Goal: Task Accomplishment & Management: Manage account settings

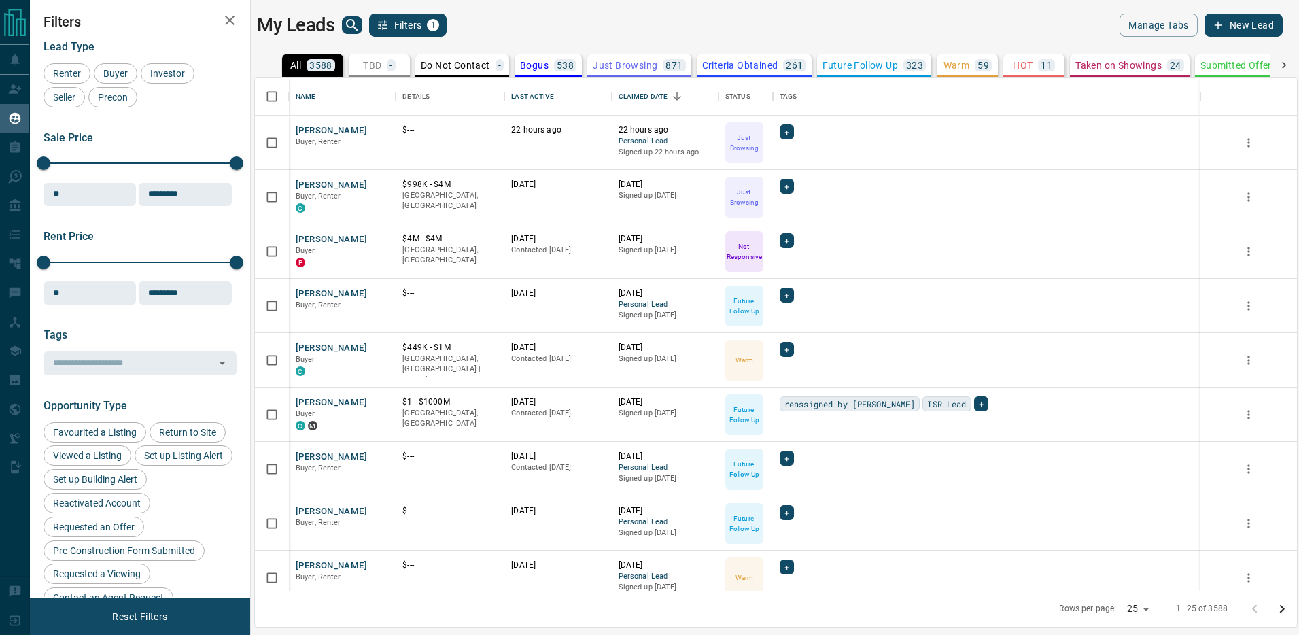
scroll to position [513, 1042]
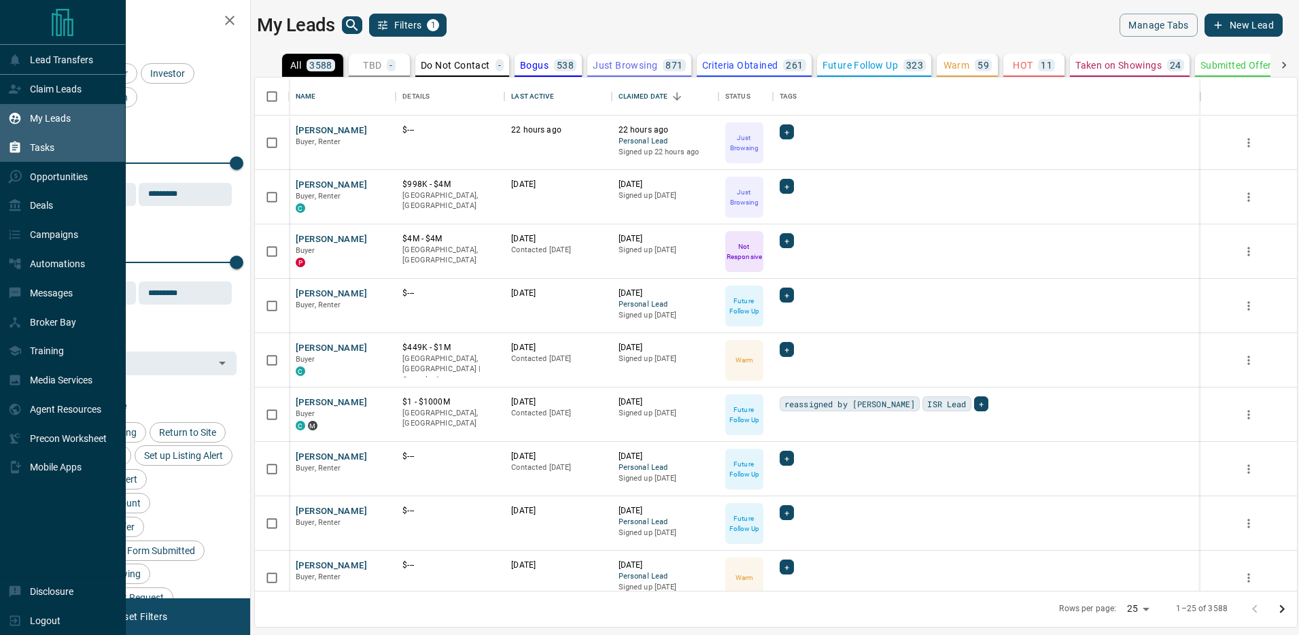
click at [52, 147] on p "Tasks" at bounding box center [42, 147] width 24 height 11
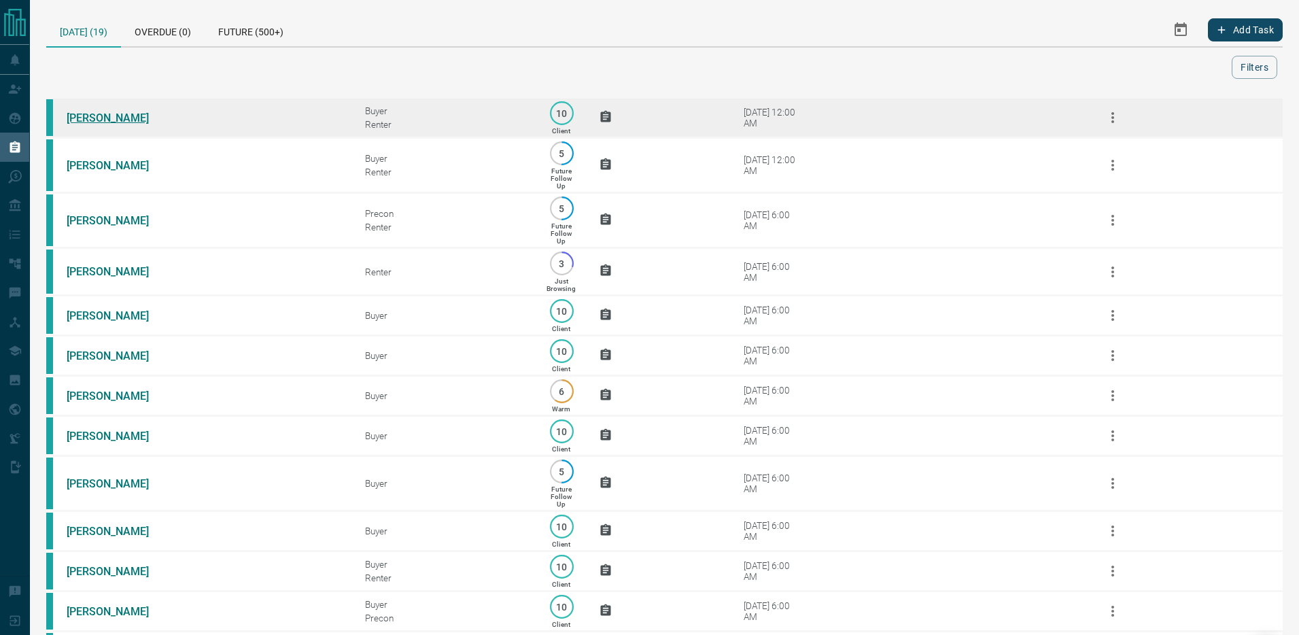
click at [86, 118] on link "[PERSON_NAME]" at bounding box center [118, 117] width 102 height 13
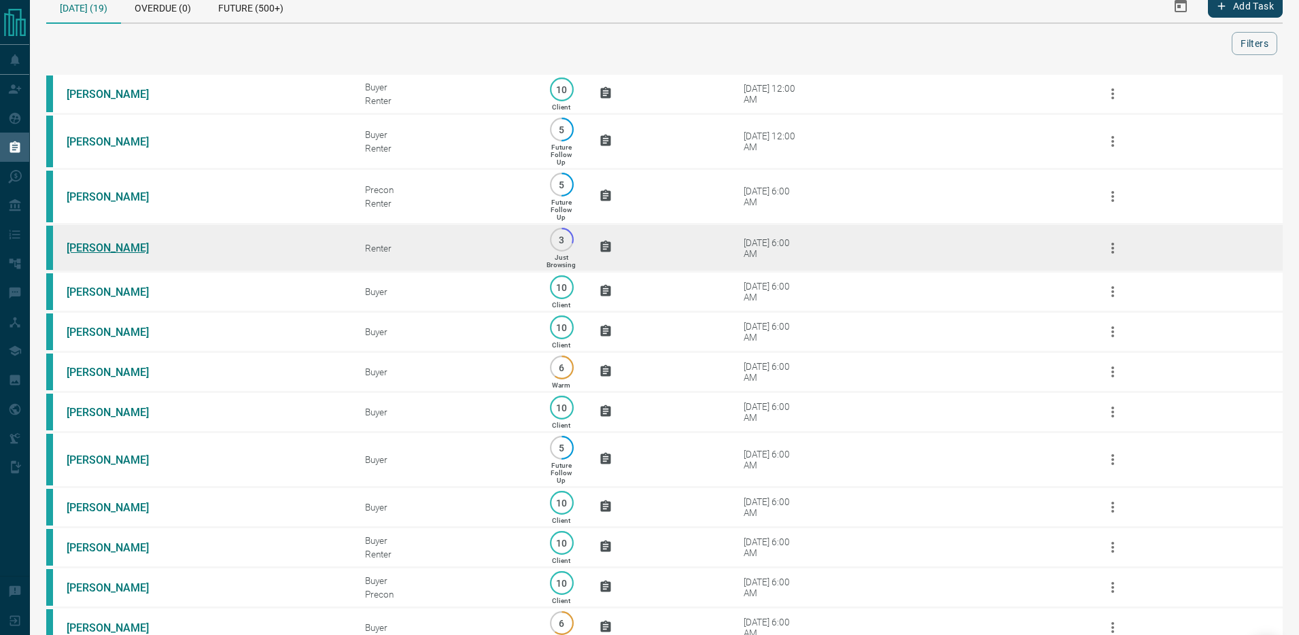
scroll to position [48, 0]
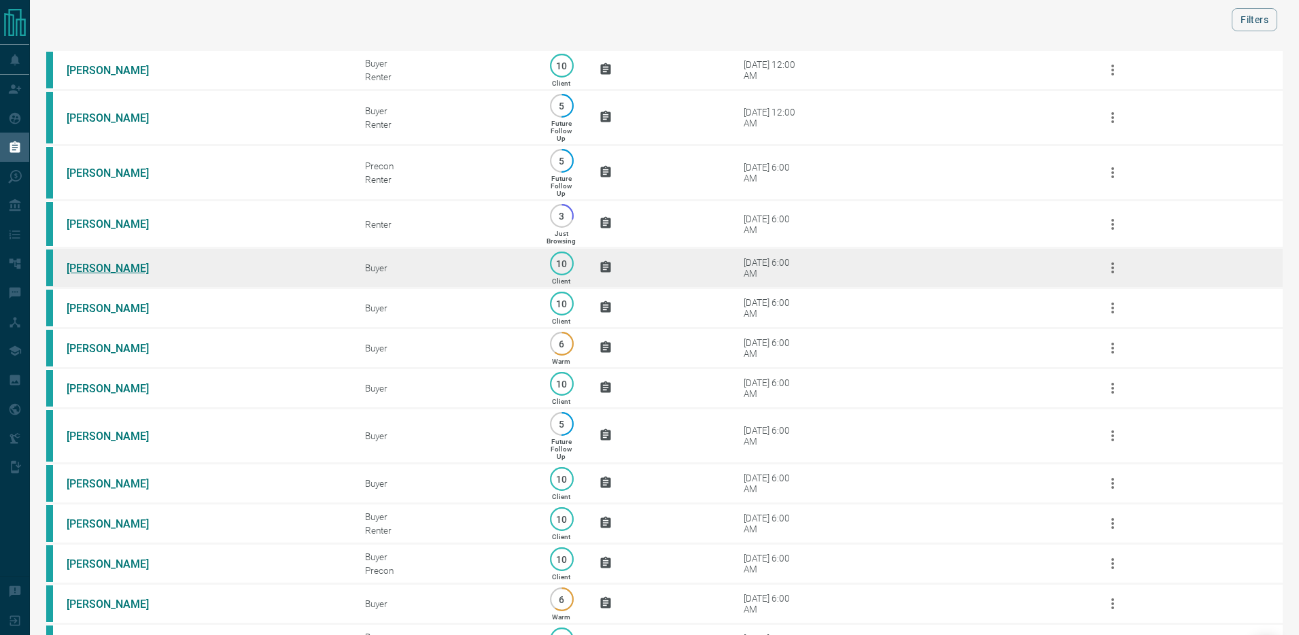
click at [101, 268] on link "[PERSON_NAME]" at bounding box center [118, 268] width 102 height 13
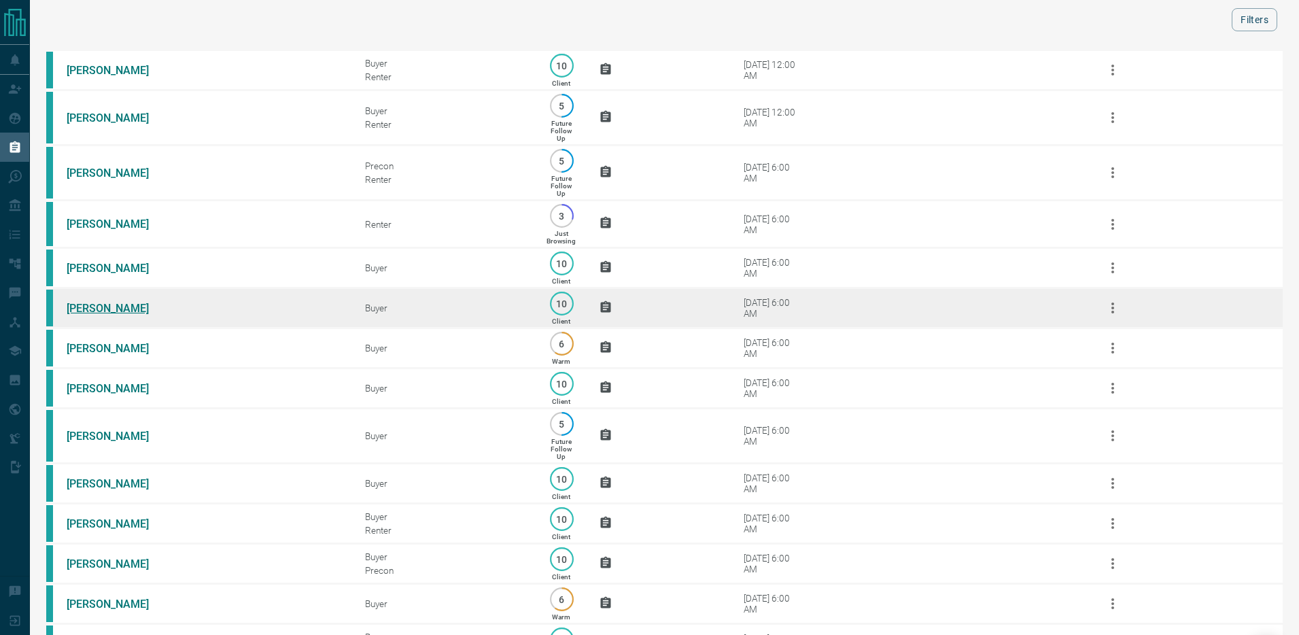
click at [109, 311] on link "[PERSON_NAME]" at bounding box center [118, 308] width 102 height 13
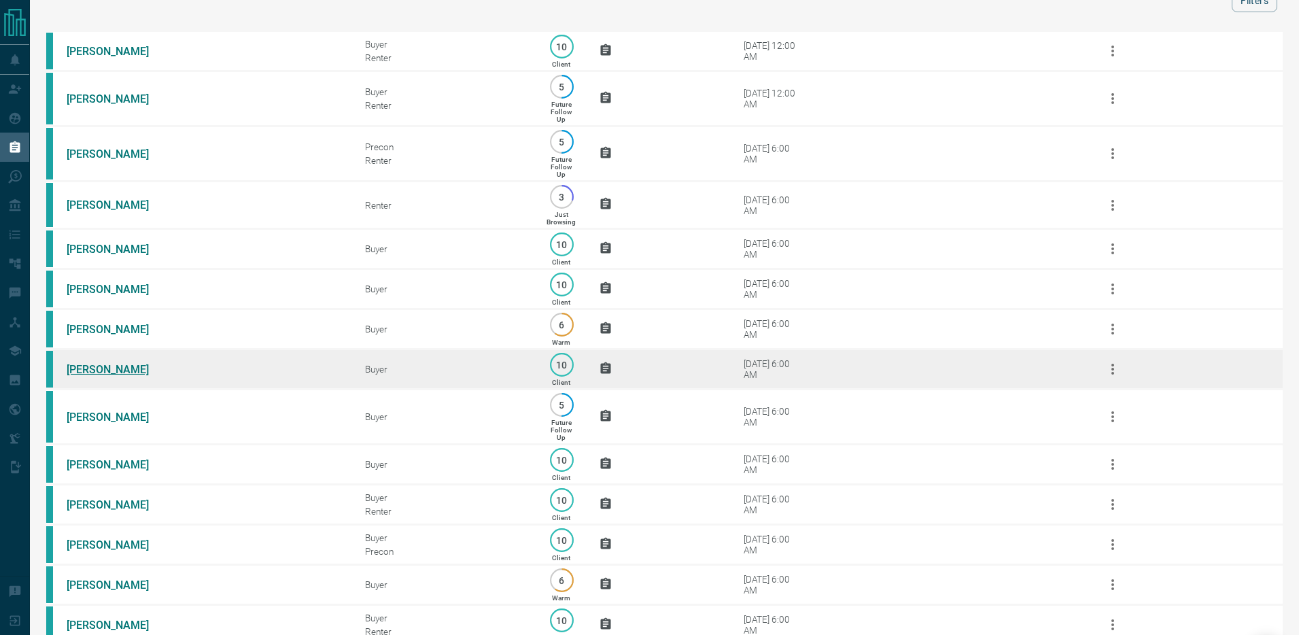
scroll to position [67, 0]
click at [87, 375] on link "[PERSON_NAME]" at bounding box center [118, 368] width 102 height 13
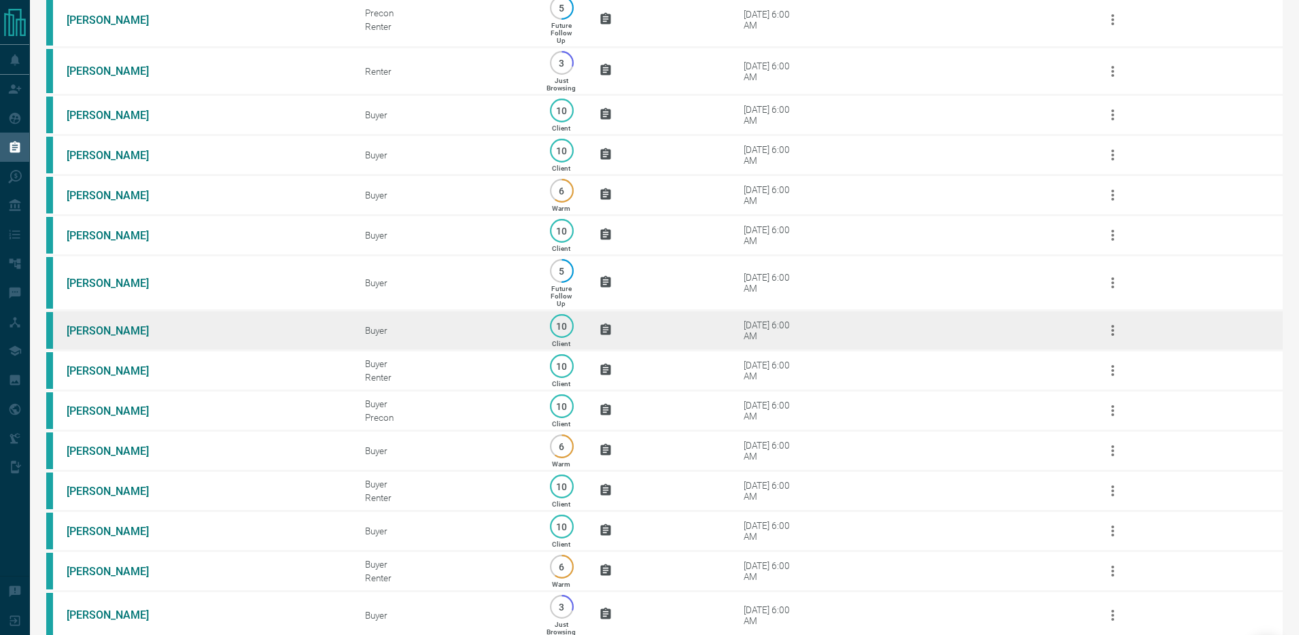
click at [100, 336] on td "[PERSON_NAME]" at bounding box center [195, 331] width 298 height 40
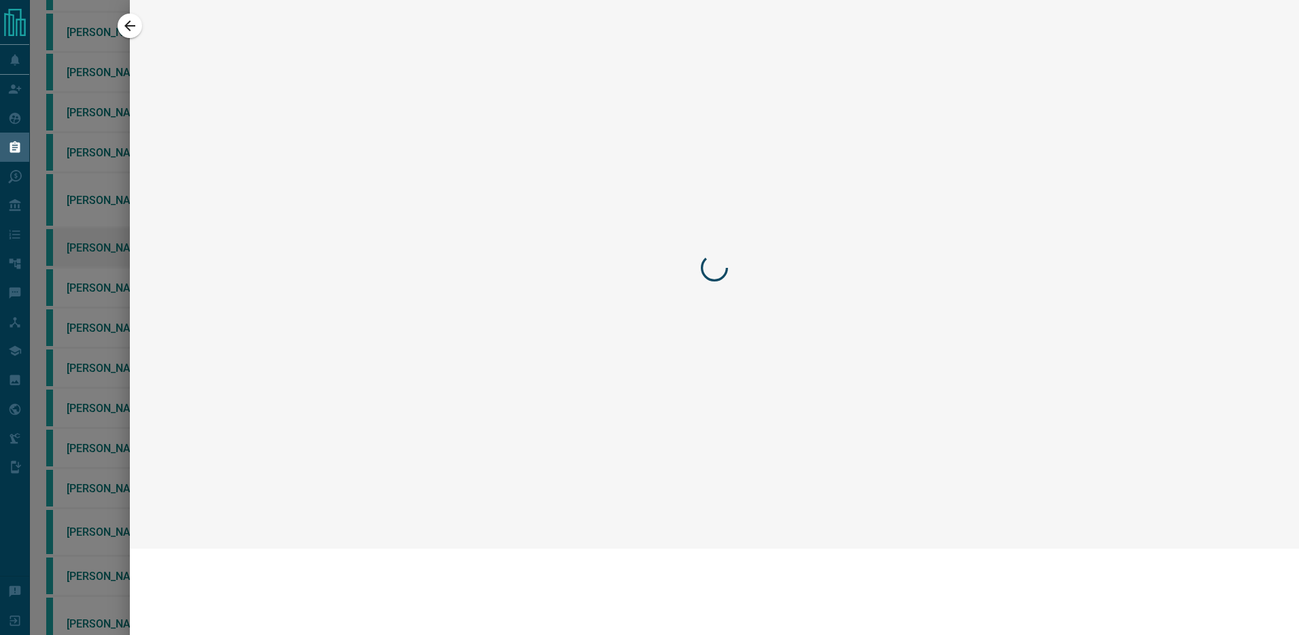
scroll to position [118, 0]
click at [99, 332] on div at bounding box center [649, 317] width 1299 height 635
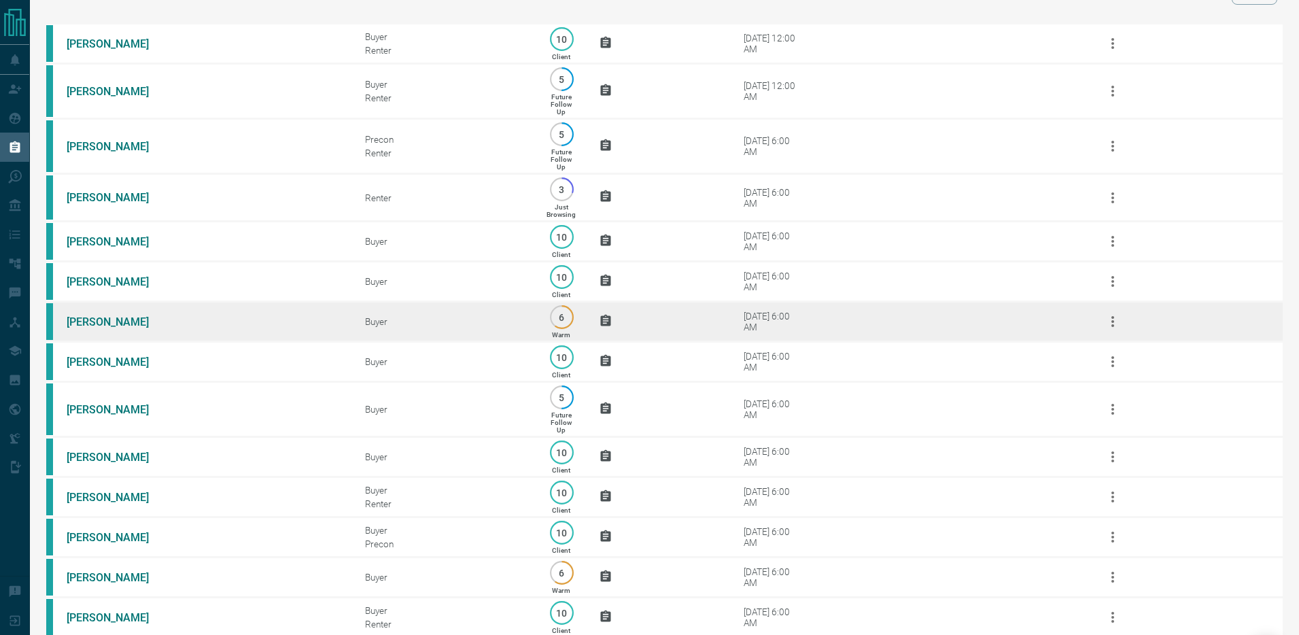
scroll to position [266, 0]
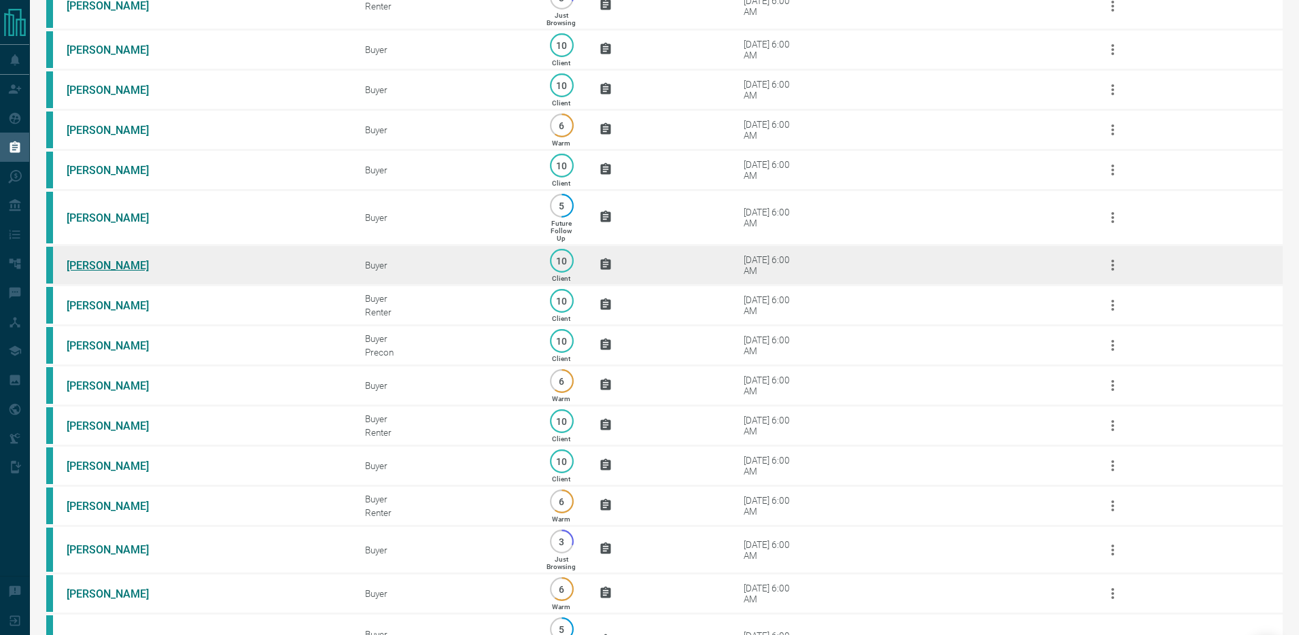
click at [106, 266] on link "[PERSON_NAME]" at bounding box center [118, 265] width 102 height 13
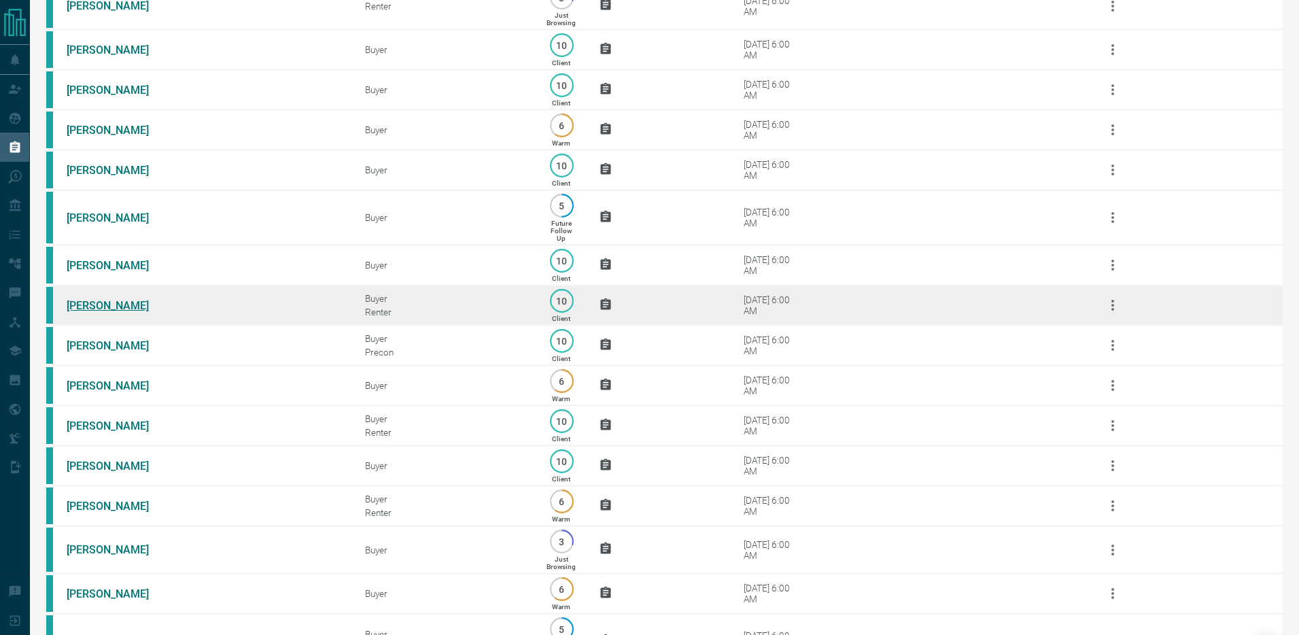
click at [103, 306] on link "[PERSON_NAME]" at bounding box center [118, 305] width 102 height 13
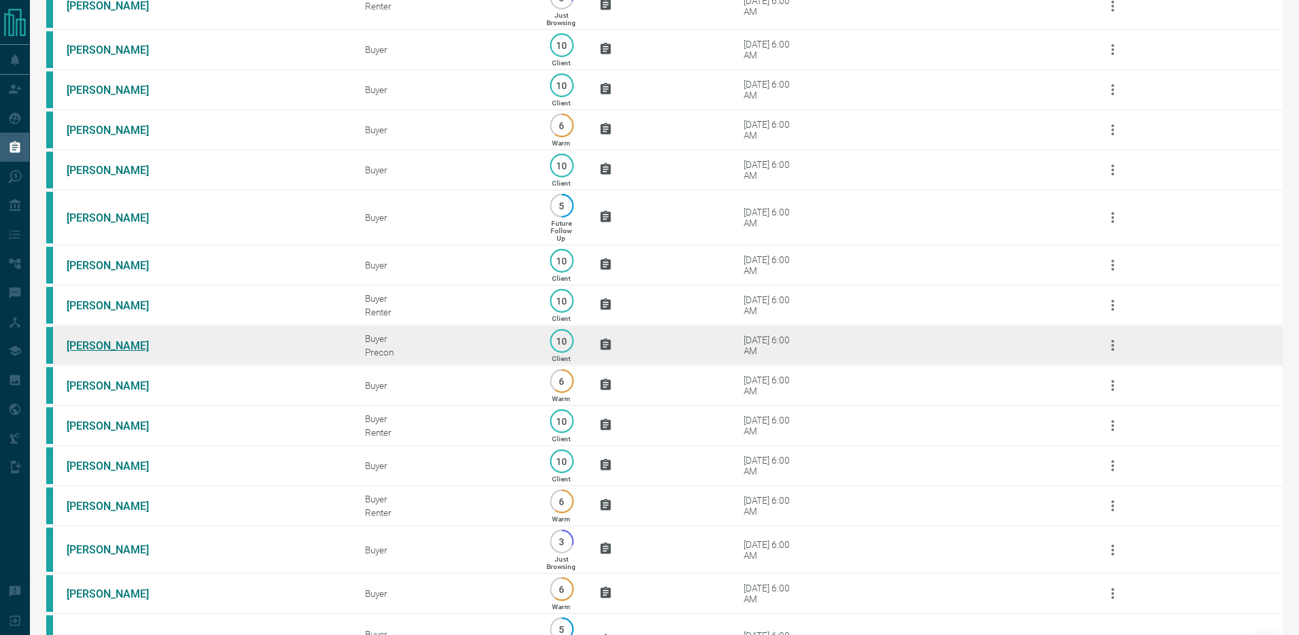
click at [111, 342] on link "[PERSON_NAME]" at bounding box center [118, 345] width 102 height 13
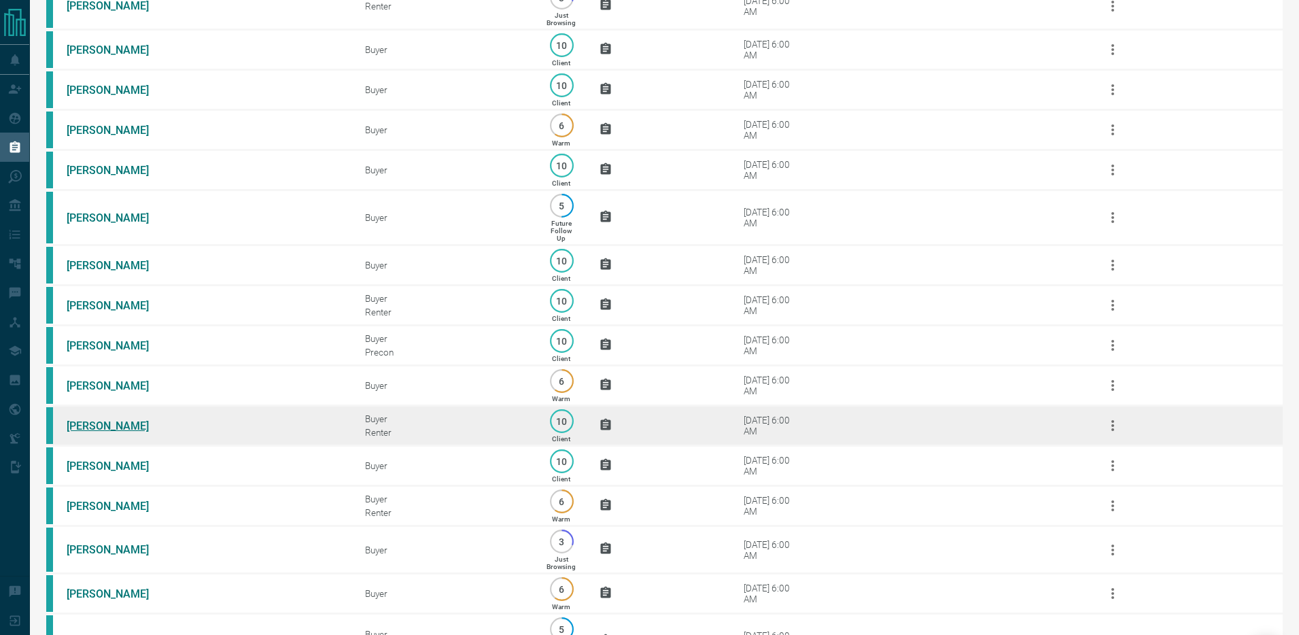
click at [107, 427] on link "[PERSON_NAME]" at bounding box center [118, 425] width 102 height 13
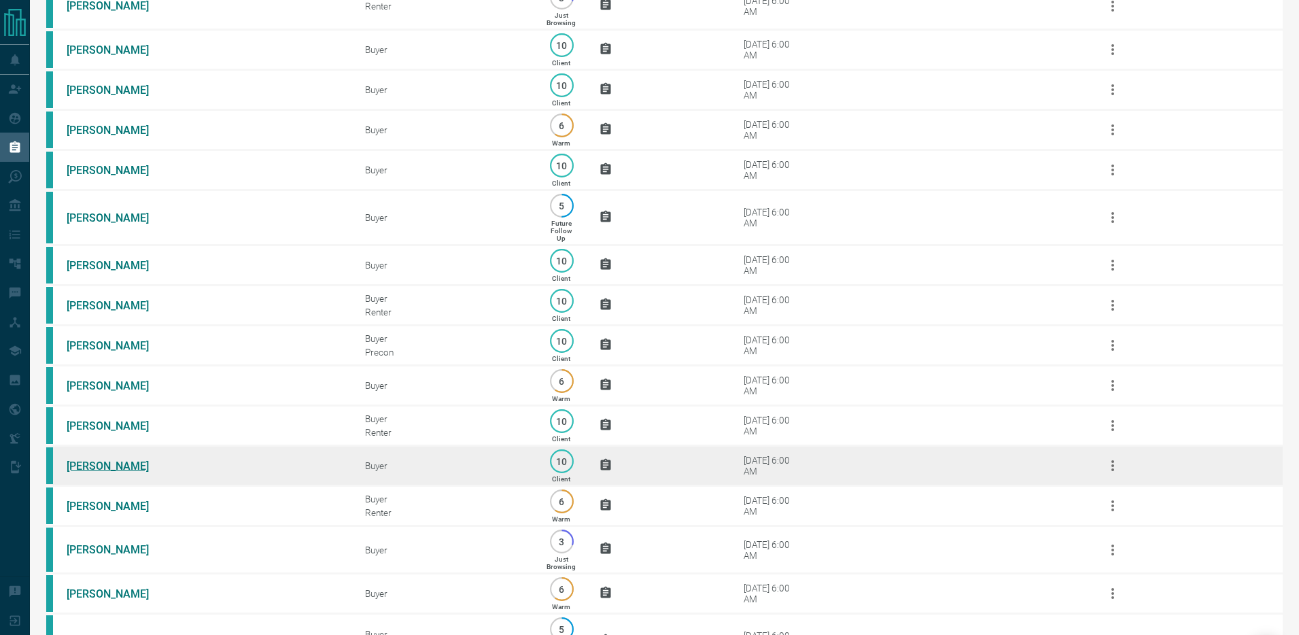
click at [103, 468] on link "[PERSON_NAME]" at bounding box center [118, 465] width 102 height 13
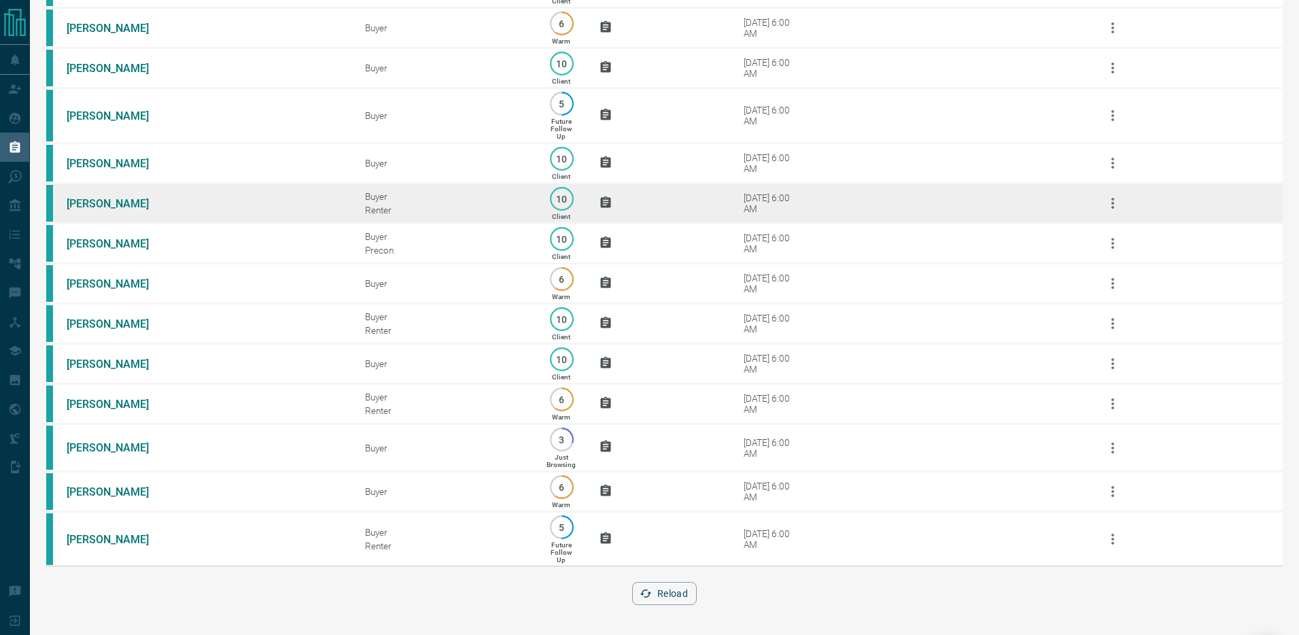
scroll to position [0, 0]
